Goal: Transaction & Acquisition: Purchase product/service

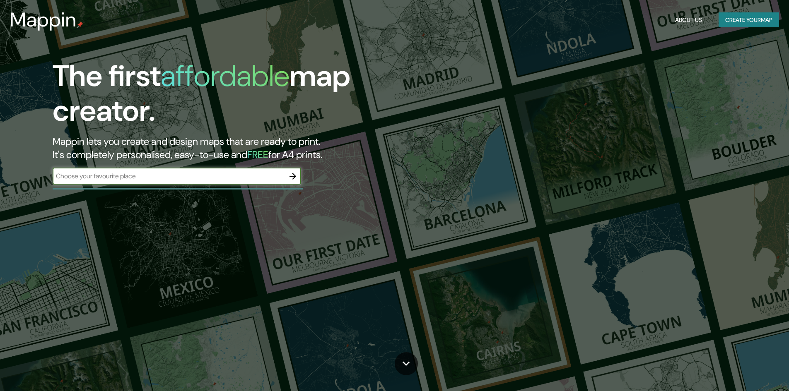
click at [211, 172] on input "text" at bounding box center [169, 176] width 232 height 10
type input "[GEOGRAPHIC_DATA]"
click at [294, 172] on icon "button" at bounding box center [293, 176] width 10 height 10
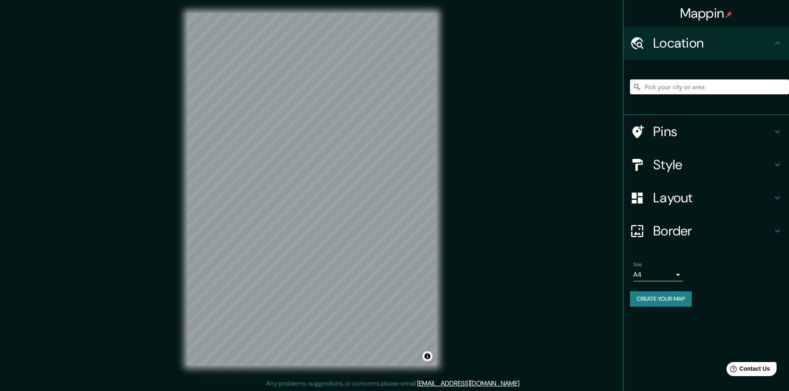
click at [709, 40] on h4 "Location" at bounding box center [712, 43] width 119 height 17
click at [689, 84] on input "Pick your city or area" at bounding box center [709, 86] width 159 height 15
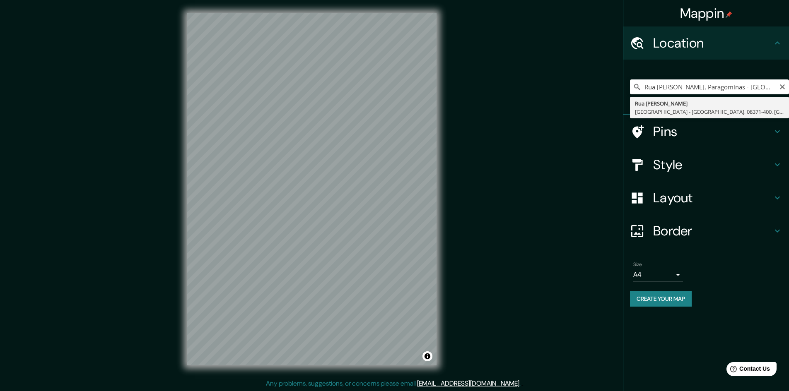
type input "Rua [PERSON_NAME], [GEOGRAPHIC_DATA] - [GEOGRAPHIC_DATA], 08371-400, [GEOGRAPHI…"
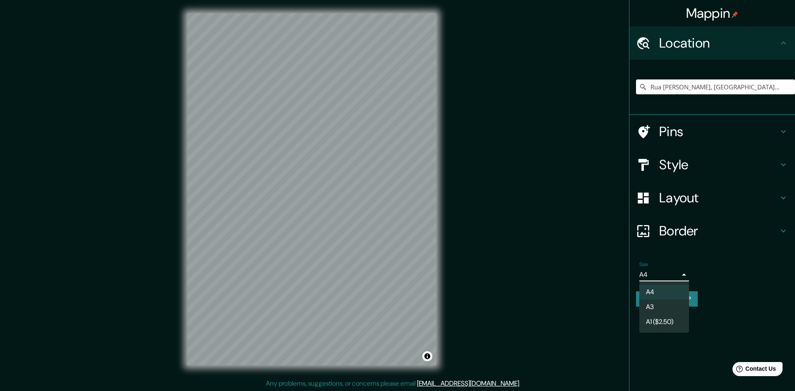
click at [671, 270] on body "Mappin Location [STREET_ADDRESS][PERSON_NAME] Pins Style Layout Border Choose a…" at bounding box center [397, 195] width 795 height 391
click at [667, 308] on li "A3" at bounding box center [664, 307] width 50 height 15
type input "a4"
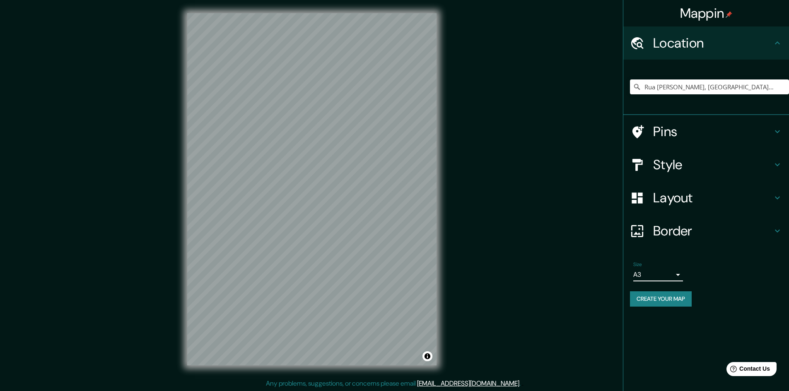
click at [660, 169] on h4 "Style" at bounding box center [712, 165] width 119 height 17
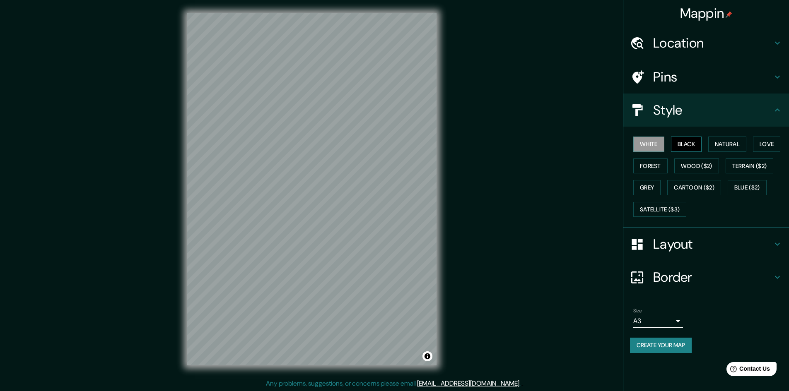
click at [695, 145] on button "Black" at bounding box center [686, 144] width 31 height 15
click at [654, 183] on button "Grey" at bounding box center [646, 187] width 27 height 15
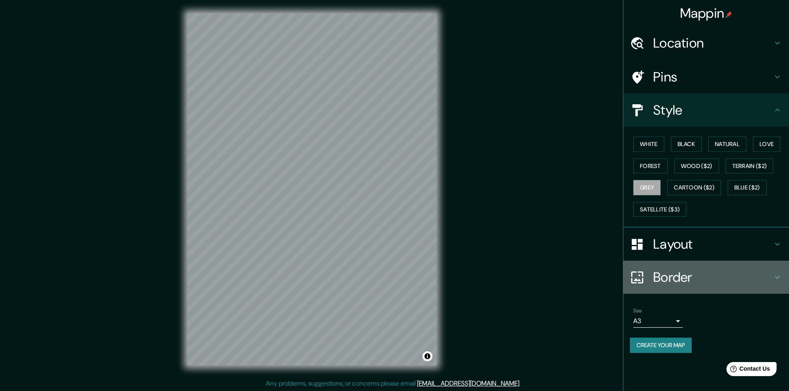
click at [680, 277] on h4 "Border" at bounding box center [712, 277] width 119 height 17
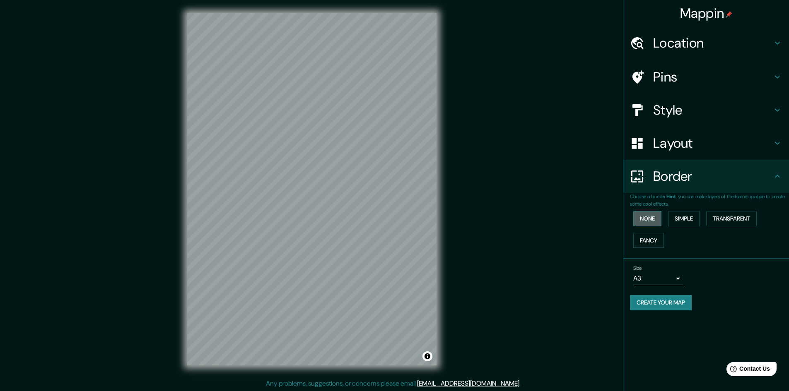
click at [646, 214] on button "None" at bounding box center [647, 218] width 28 height 15
click at [683, 214] on button "Simple" at bounding box center [683, 218] width 31 height 15
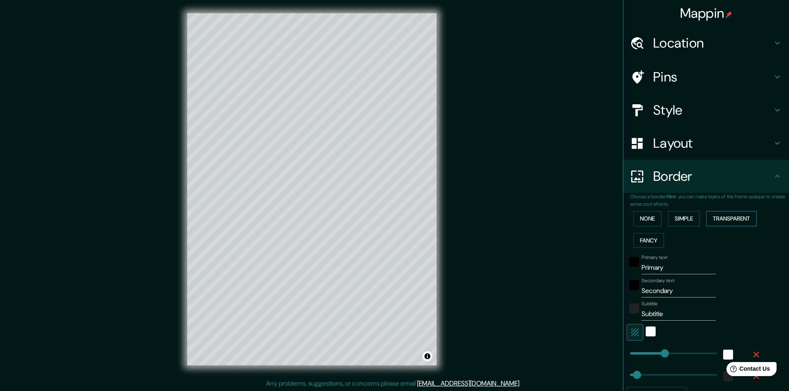
click at [725, 216] on button "Transparent" at bounding box center [731, 218] width 51 height 15
click at [645, 238] on button "Fancy" at bounding box center [648, 240] width 31 height 15
click at [645, 223] on button "None" at bounding box center [647, 218] width 28 height 15
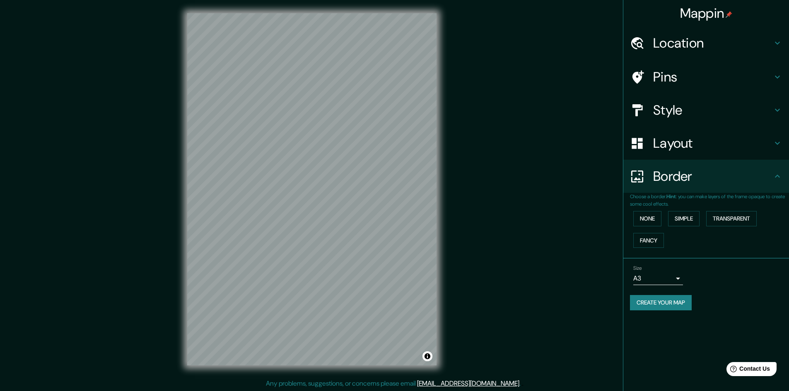
click at [730, 138] on h4 "Layout" at bounding box center [712, 143] width 119 height 17
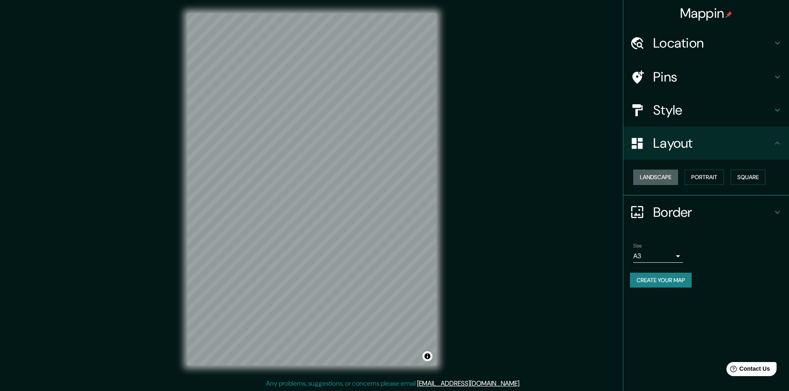
click at [662, 179] on button "Landscape" at bounding box center [655, 177] width 45 height 15
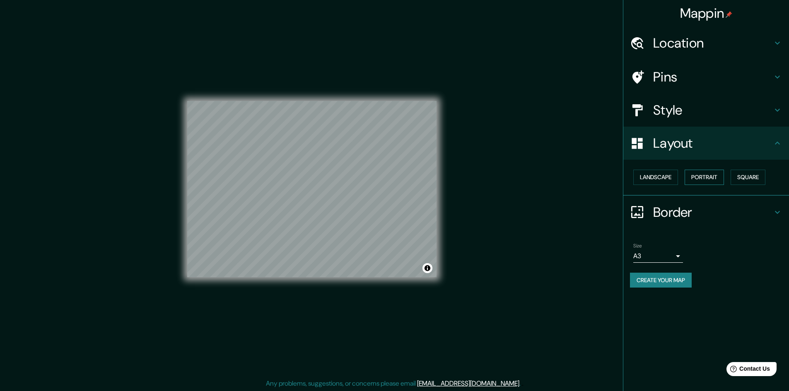
click at [710, 175] on button "Portrait" at bounding box center [703, 177] width 39 height 15
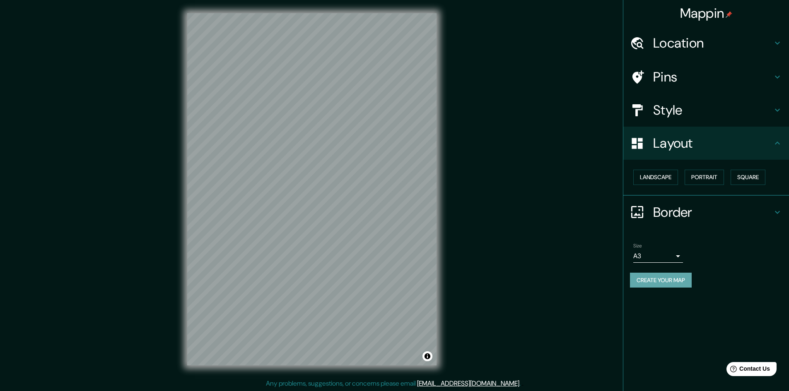
click at [641, 279] on button "Create your map" at bounding box center [661, 280] width 62 height 15
click at [490, 189] on div "Mappin Location [STREET_ADDRESS][PERSON_NAME] Pins Style Layout Landscape Portr…" at bounding box center [394, 196] width 789 height 392
